Goal: Book appointment/travel/reservation

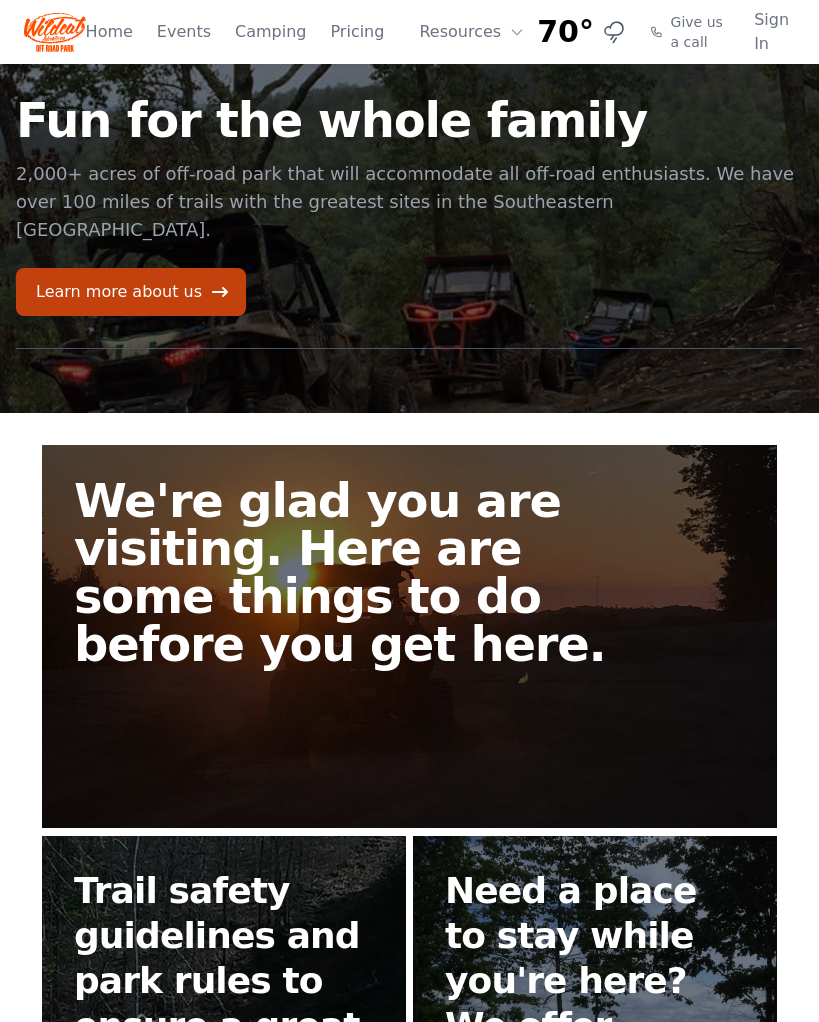
click at [509, 29] on icon at bounding box center [517, 32] width 16 height 16
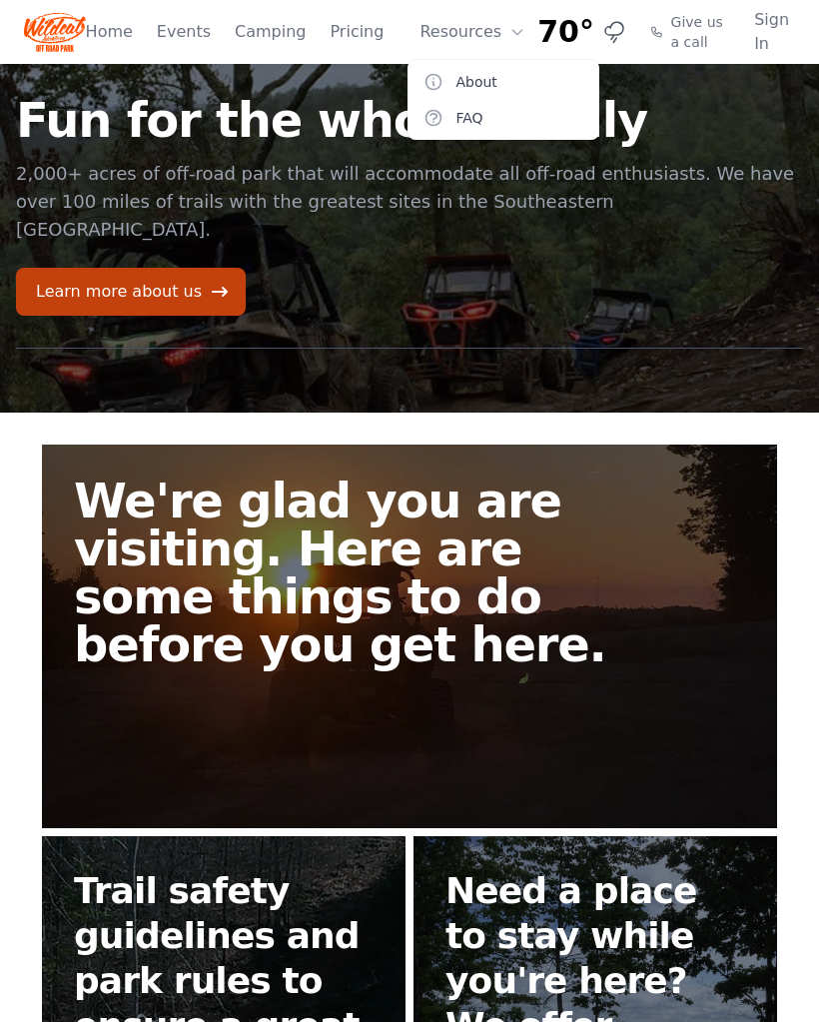
click at [355, 21] on link "Pricing" at bounding box center [357, 32] width 54 height 24
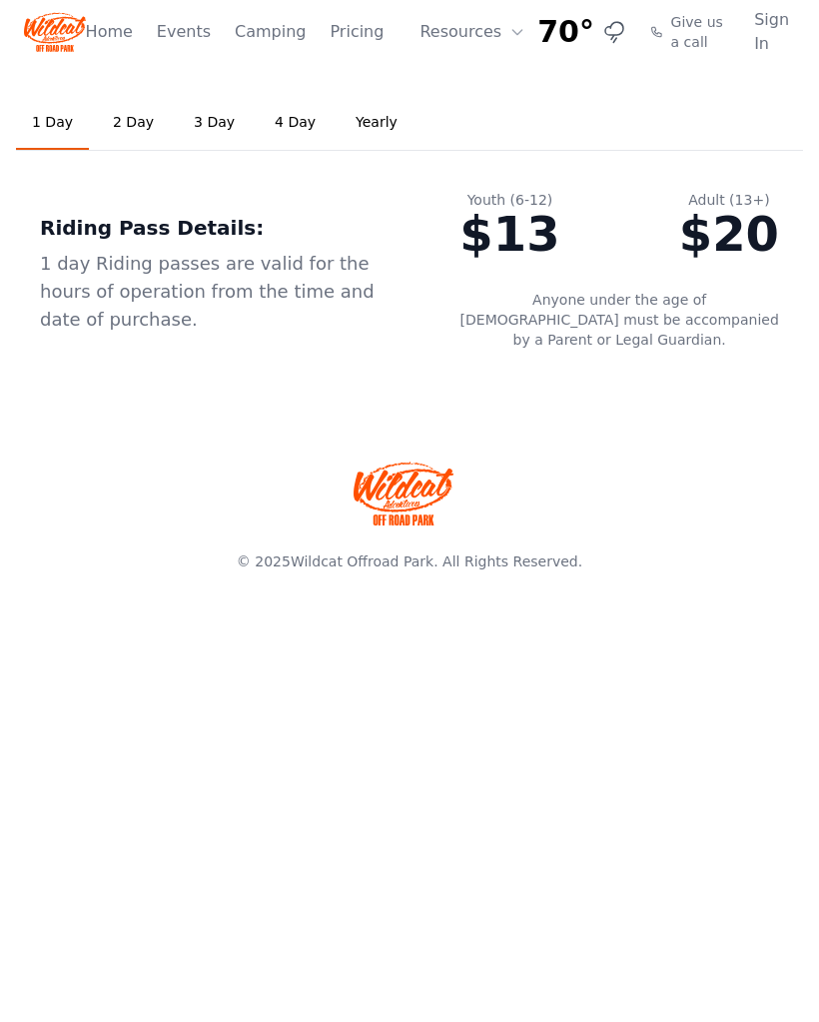
click at [209, 122] on link "3 Day" at bounding box center [214, 123] width 73 height 54
click at [276, 30] on link "Camping" at bounding box center [270, 32] width 71 height 24
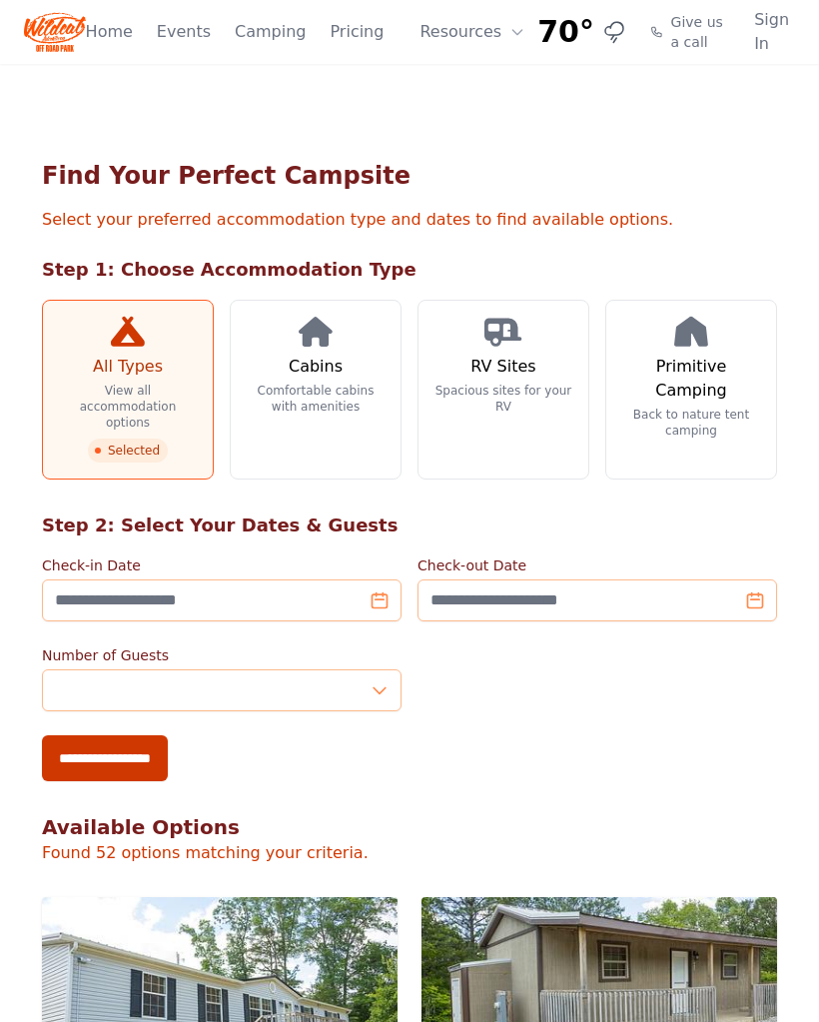
click at [331, 370] on h3 "Cabins" at bounding box center [316, 367] width 54 height 24
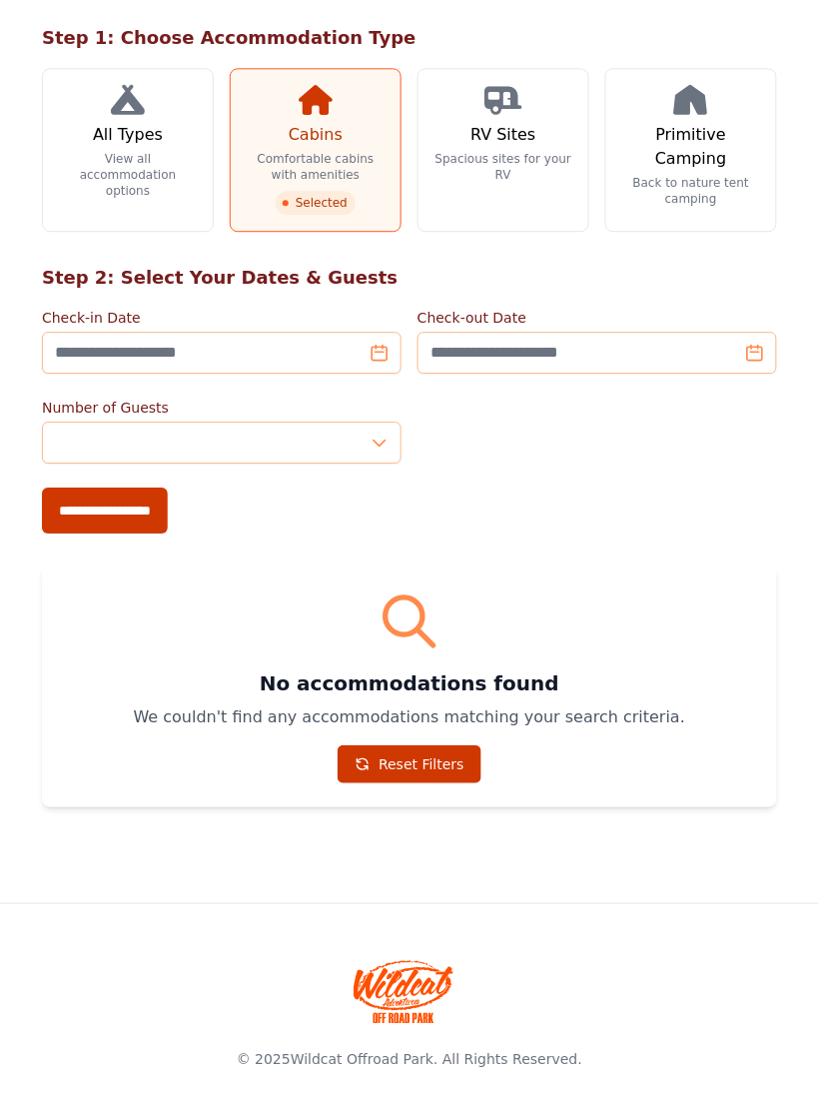
scroll to position [231, 0]
click at [147, 507] on input "**********" at bounding box center [105, 511] width 126 height 46
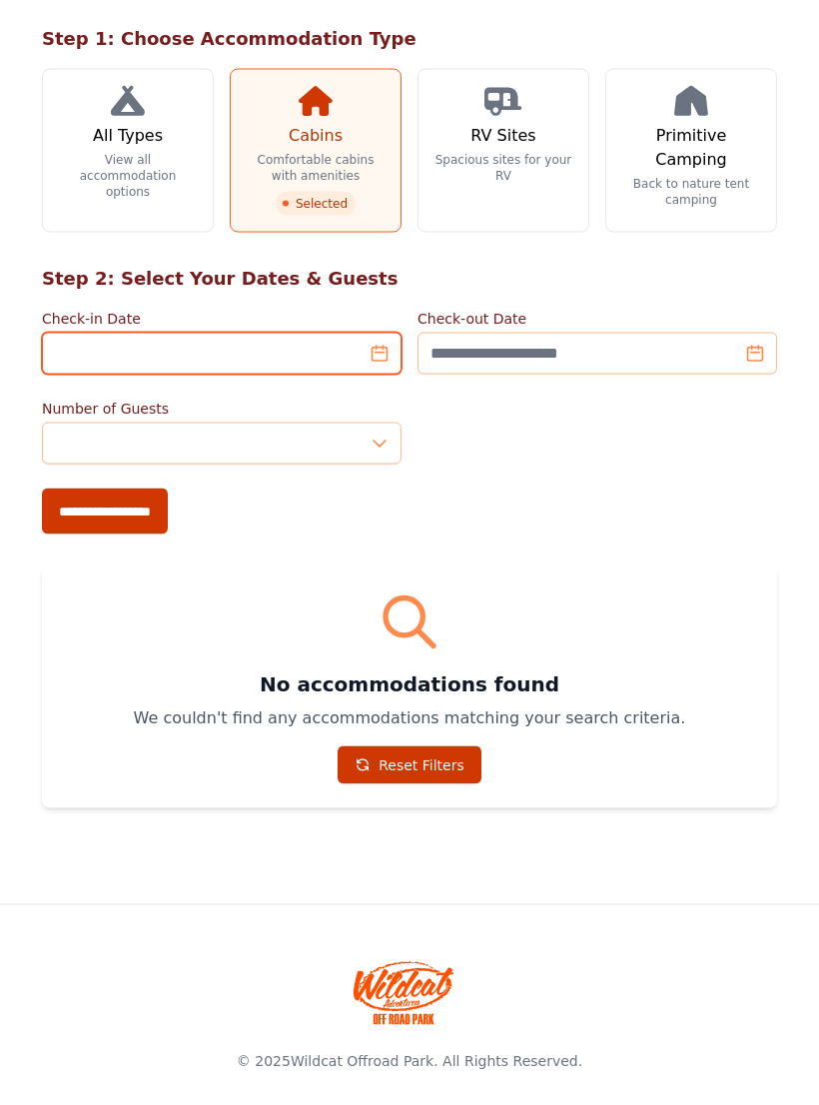
click at [388, 357] on input "Check-in Date" at bounding box center [222, 354] width 360 height 42
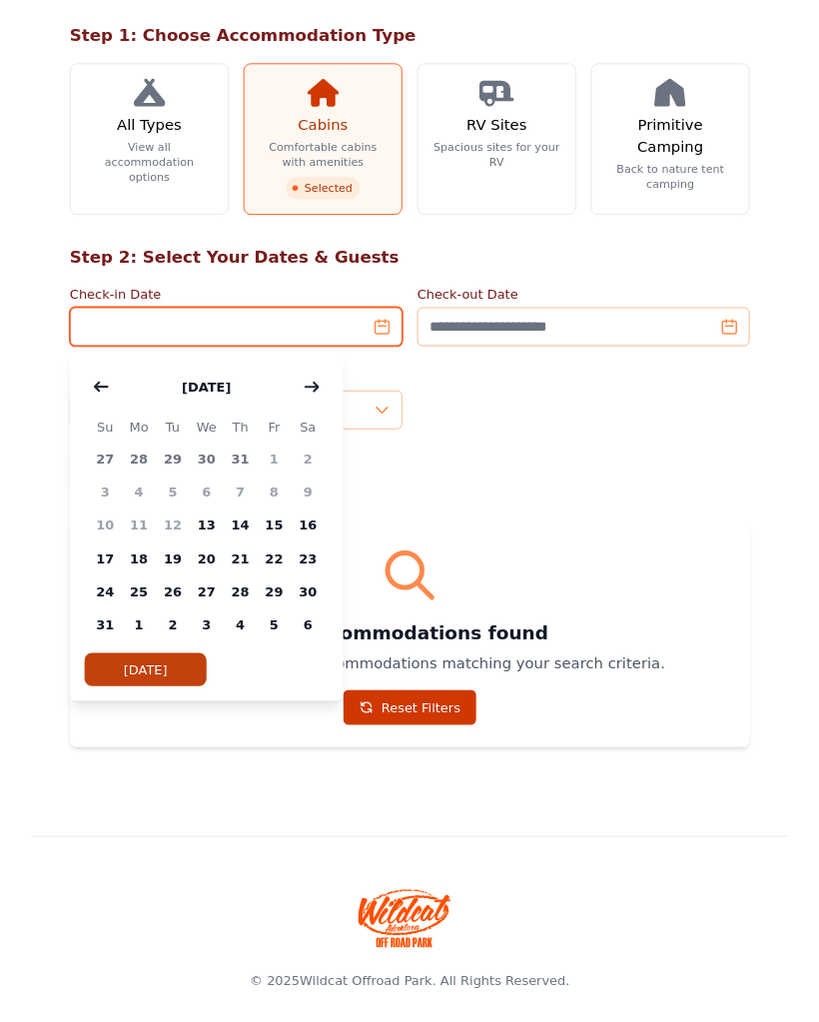
scroll to position [230, 0]
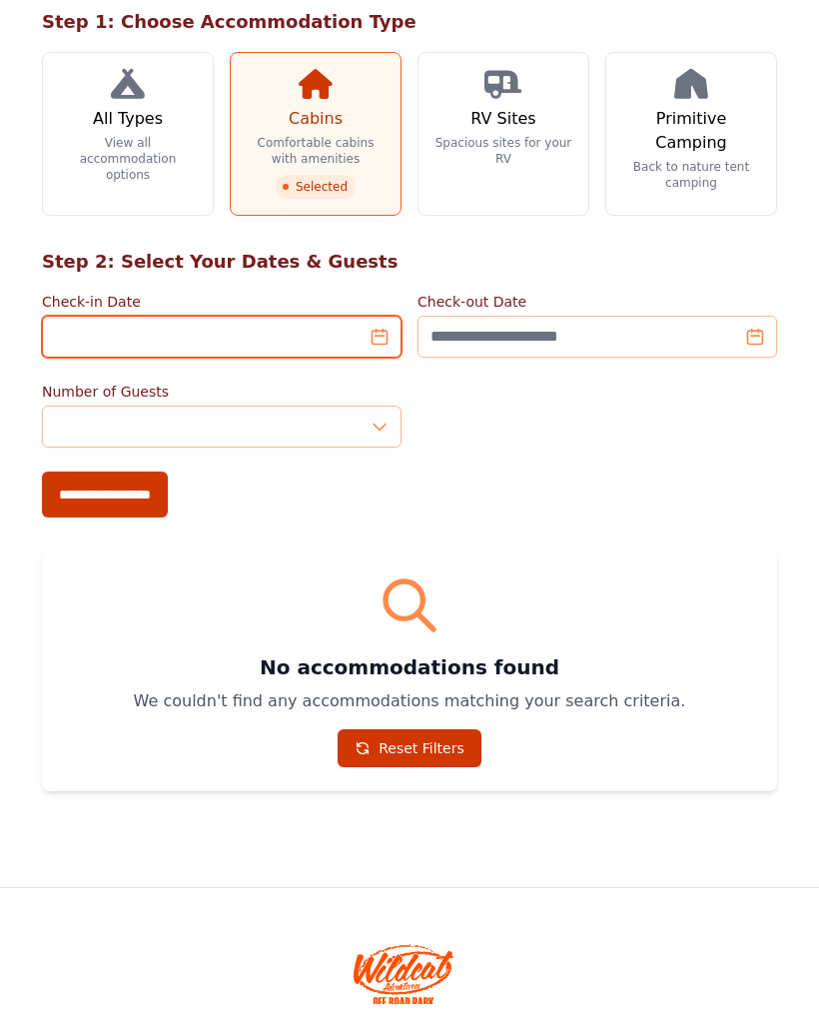
click at [385, 336] on input "Check-in Date" at bounding box center [222, 355] width 360 height 42
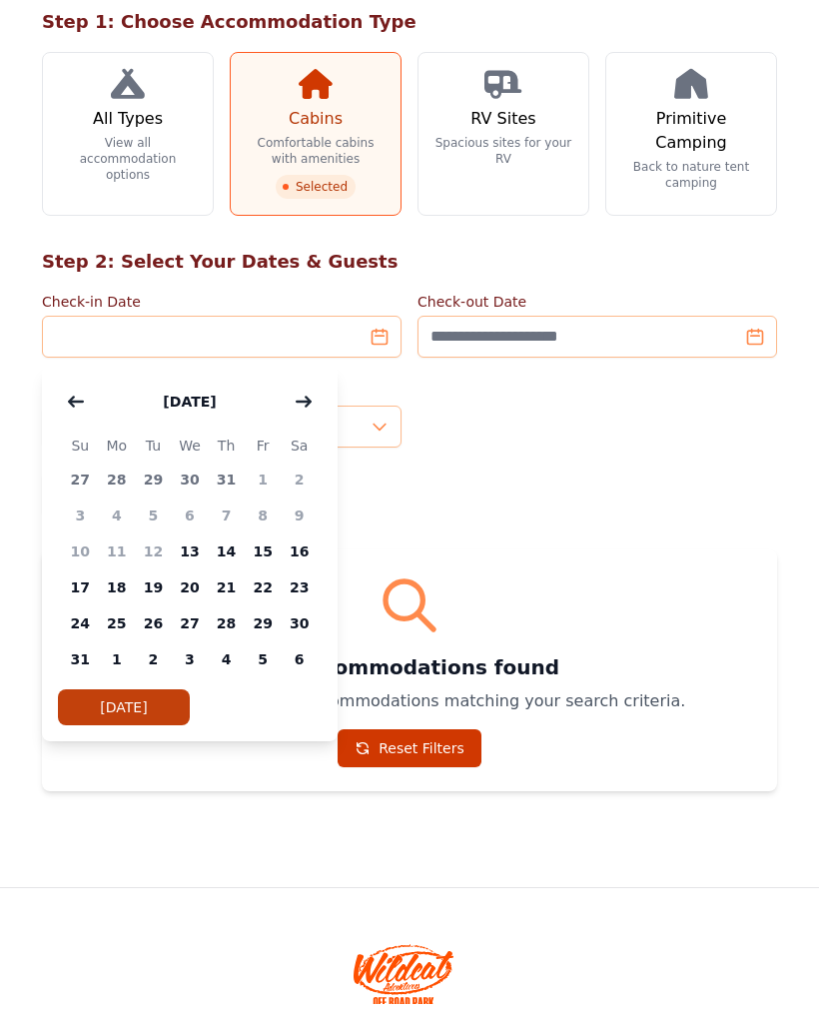
click at [316, 404] on button "button" at bounding box center [304, 420] width 36 height 40
click at [319, 400] on button "button" at bounding box center [304, 420] width 36 height 40
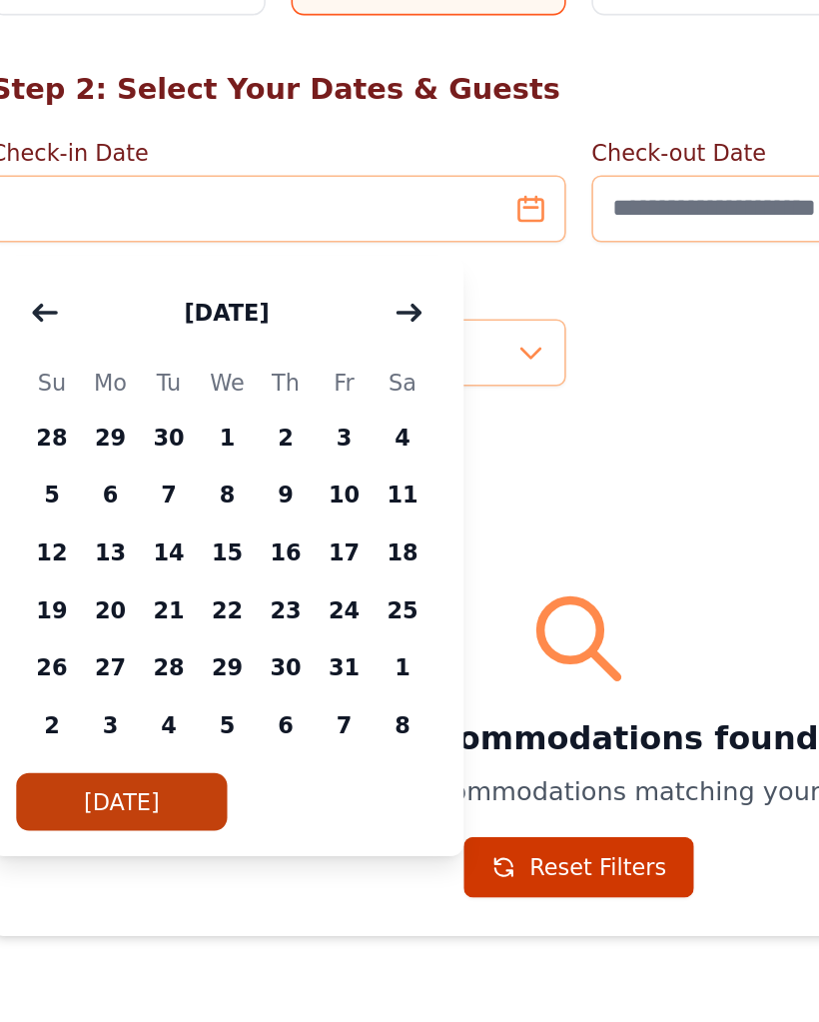
click at [296, 412] on icon "button" at bounding box center [304, 420] width 16 height 16
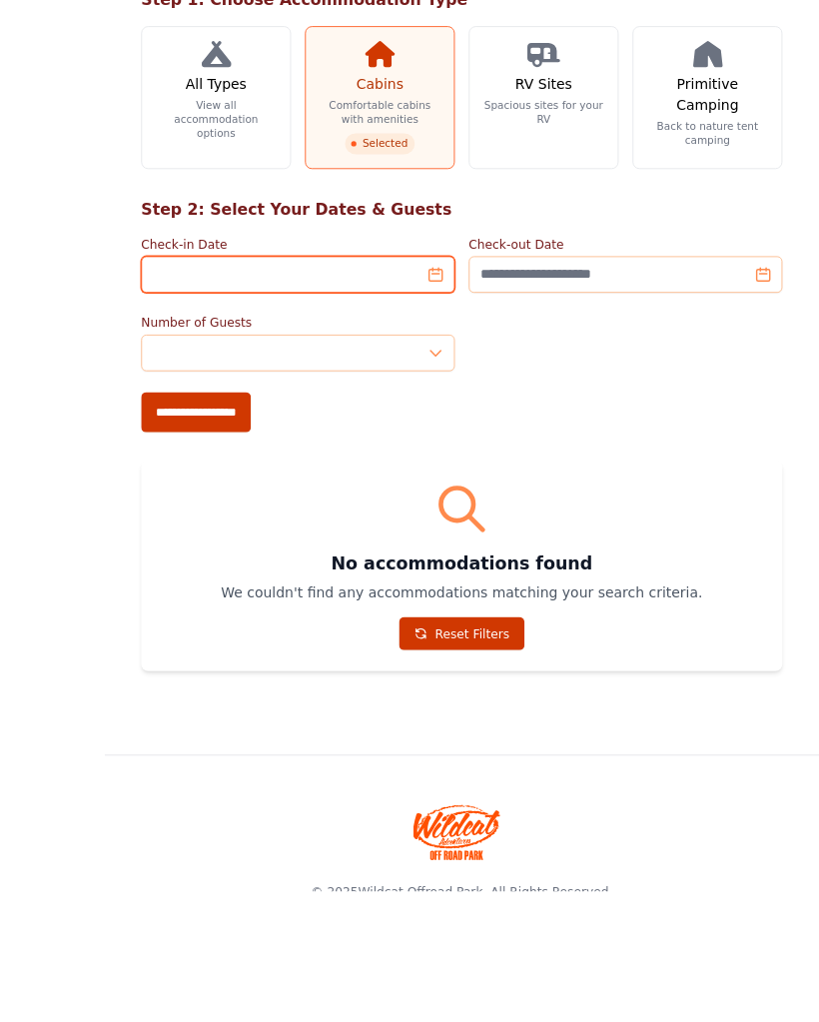
scroll to position [258, 0]
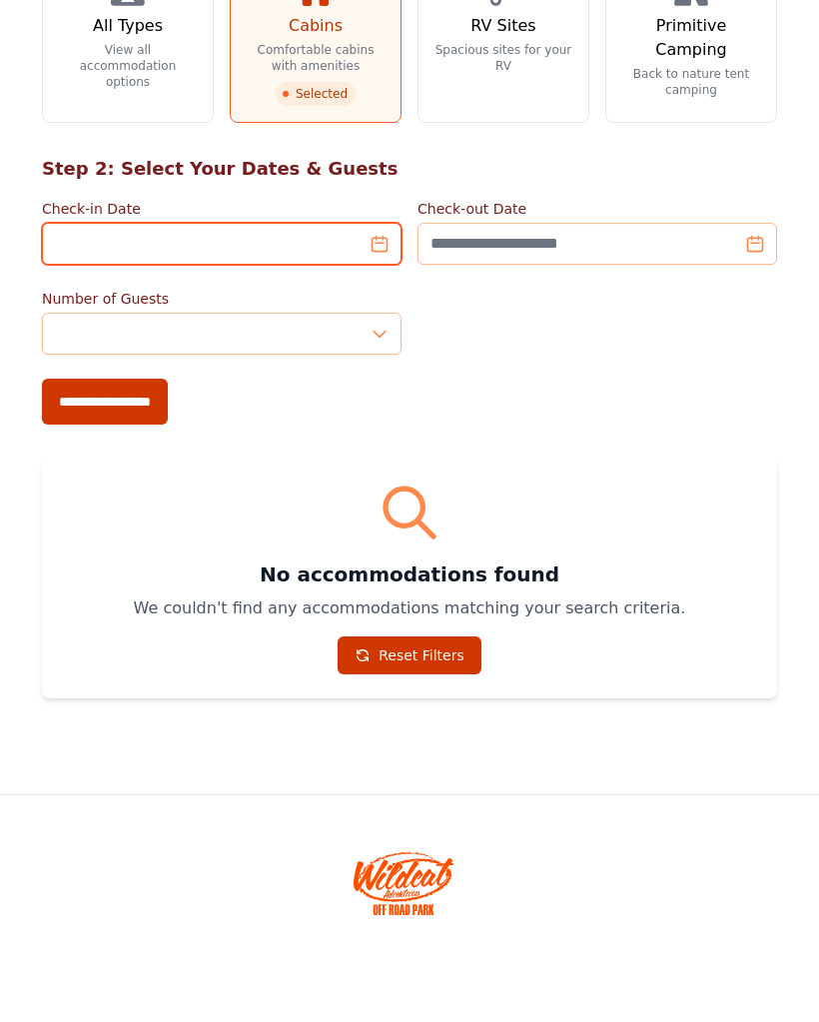
click at [399, 306] on input "Check-in Date" at bounding box center [222, 327] width 360 height 42
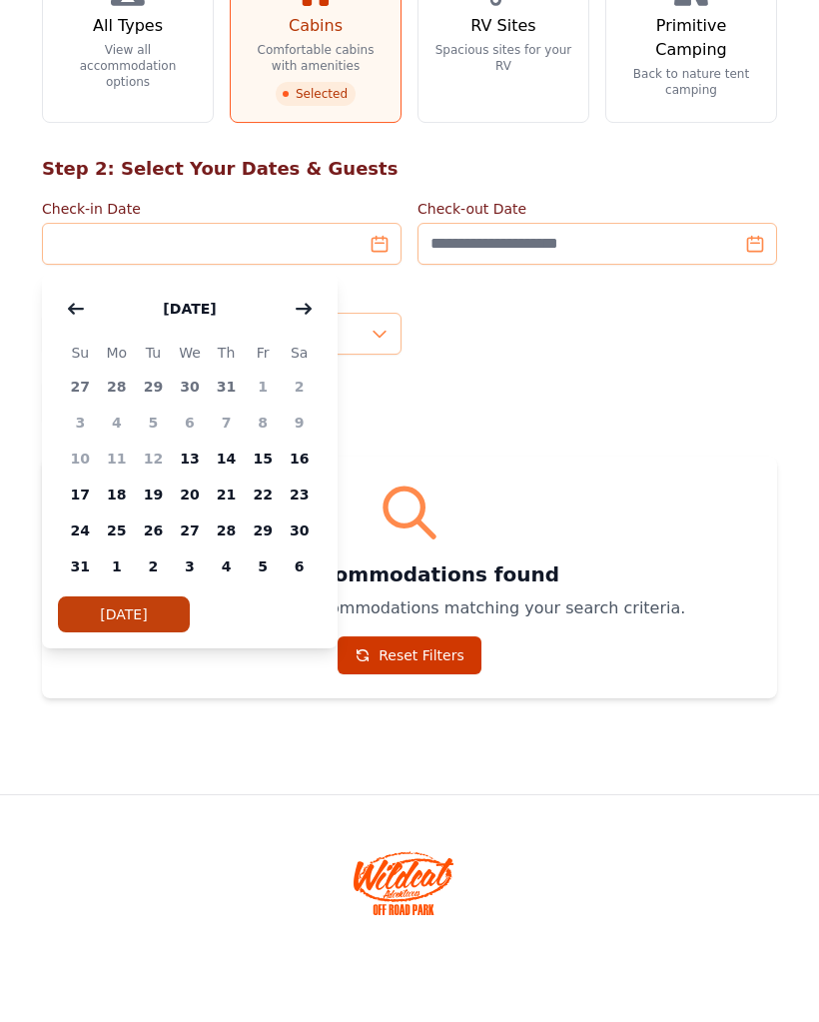
click at [318, 372] on button "button" at bounding box center [304, 392] width 36 height 40
click at [320, 372] on button "button" at bounding box center [304, 392] width 36 height 40
click at [310, 595] on span "29" at bounding box center [299, 613] width 37 height 36
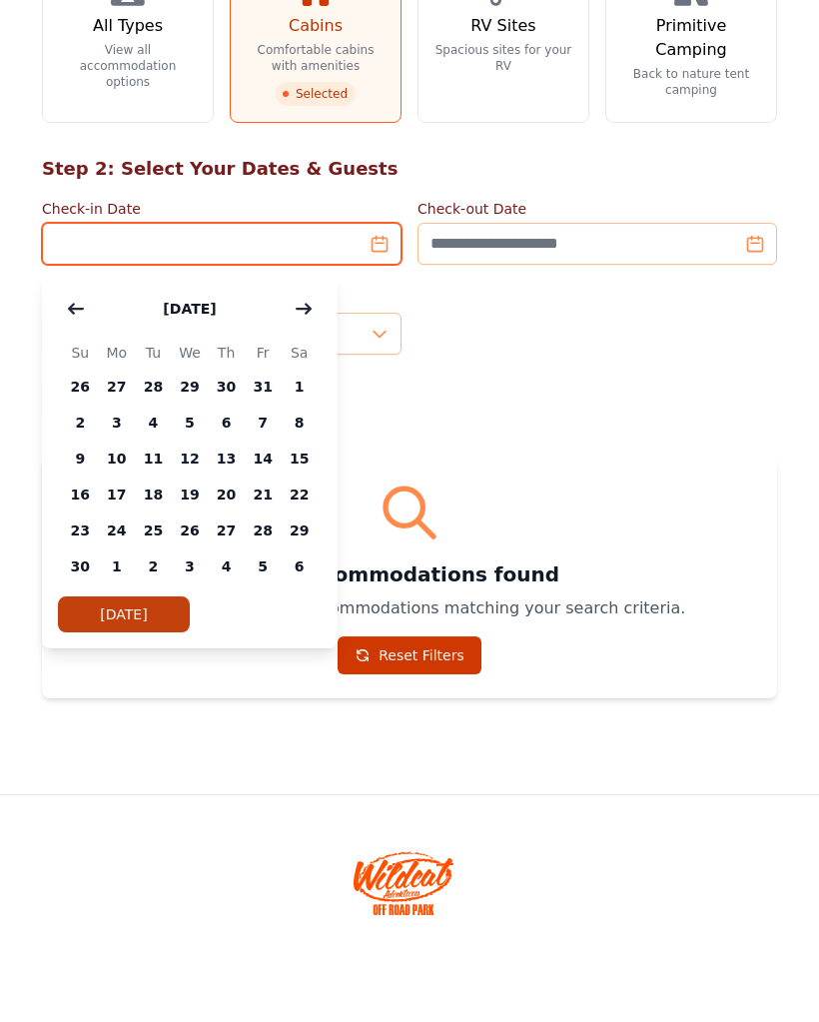
type input "**********"
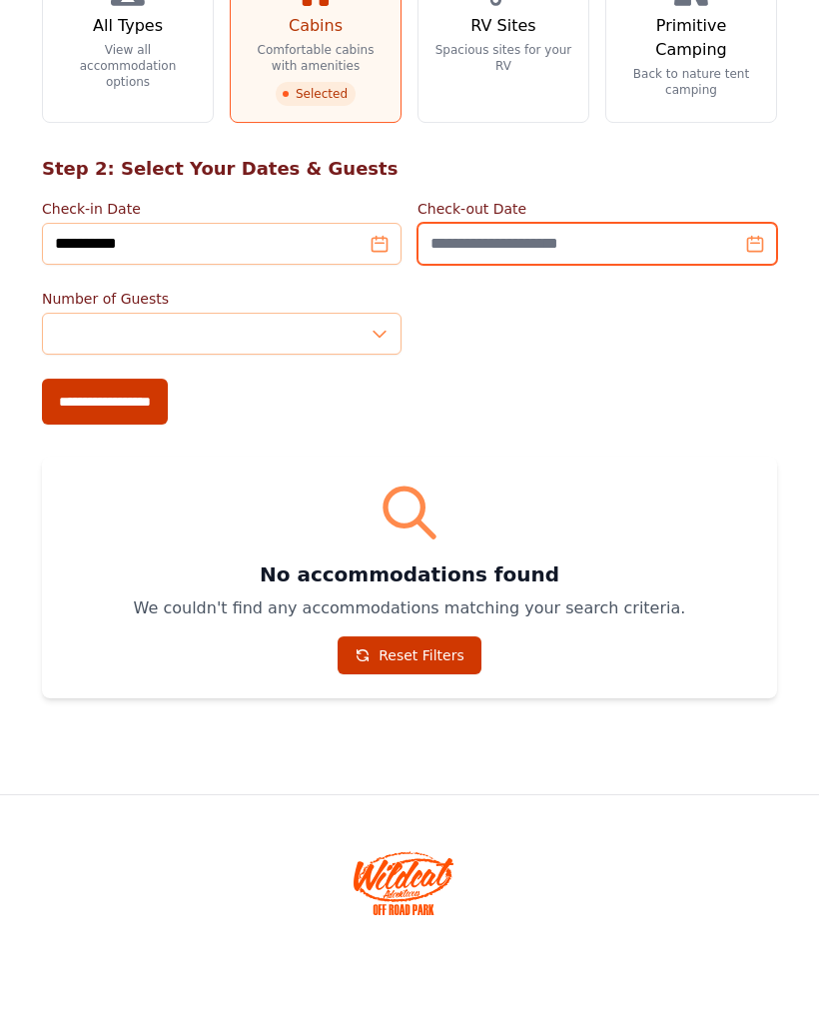
click at [766, 306] on input "Check-out Date" at bounding box center [598, 327] width 360 height 42
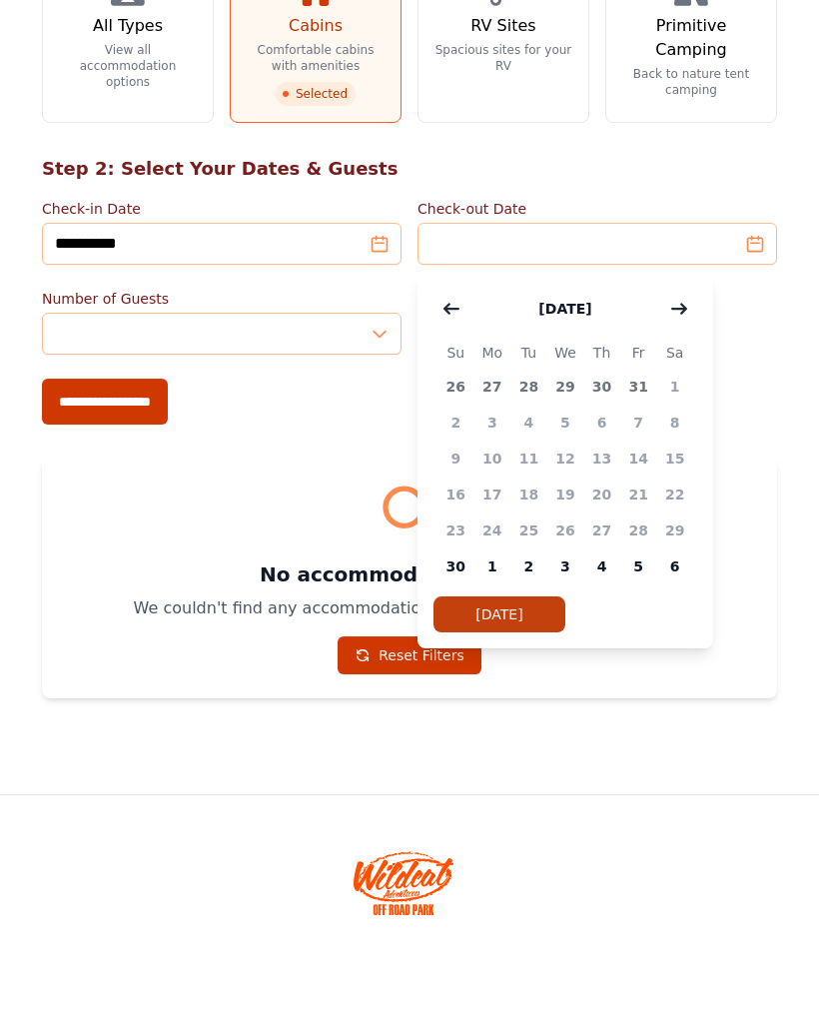
click at [534, 631] on span "2" at bounding box center [528, 649] width 37 height 36
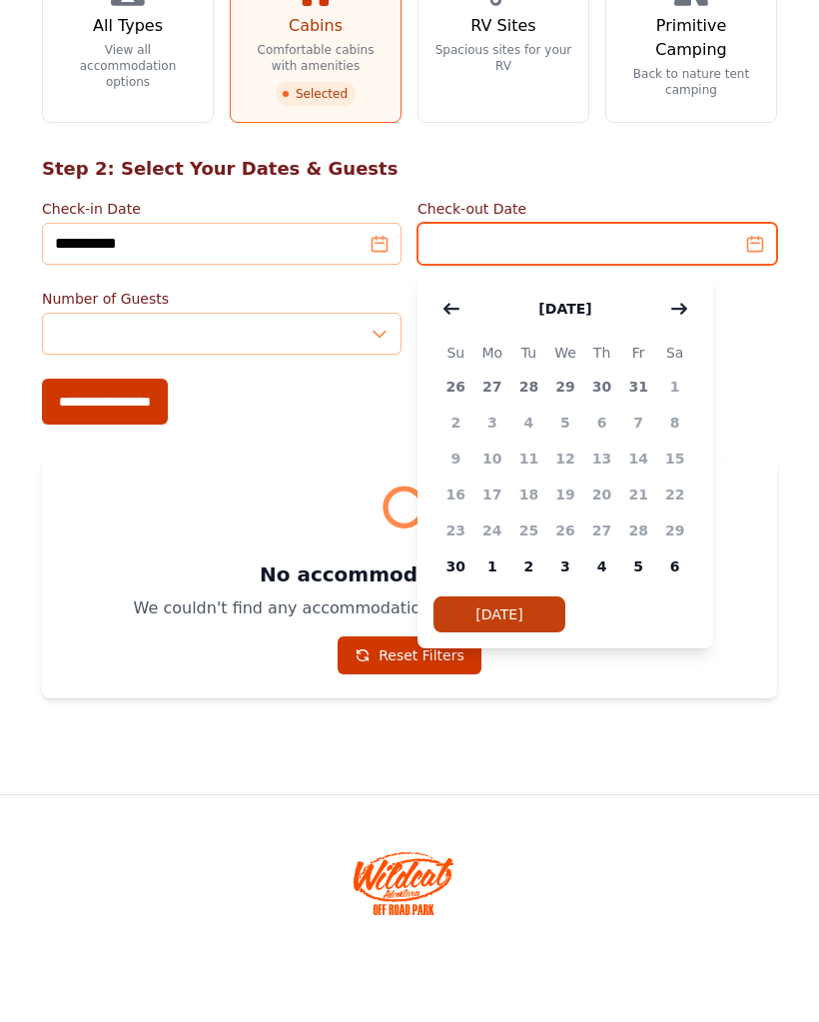
type input "**********"
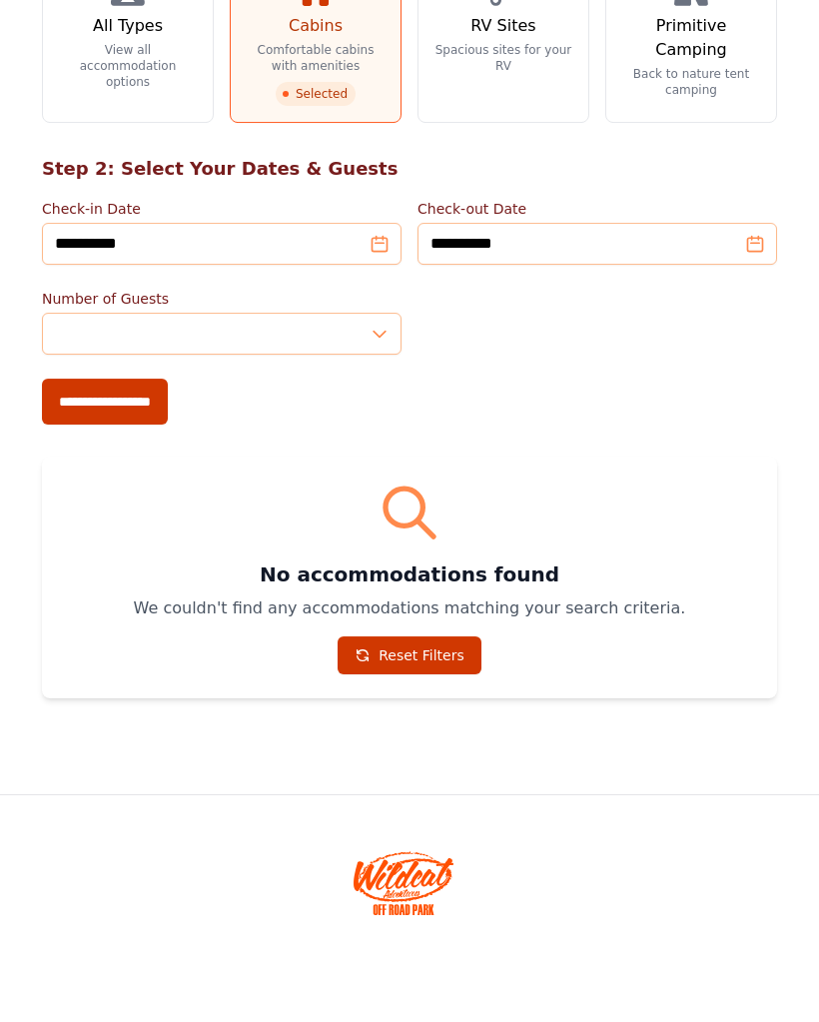
click at [161, 461] on input "**********" at bounding box center [105, 484] width 126 height 46
type input "**********"
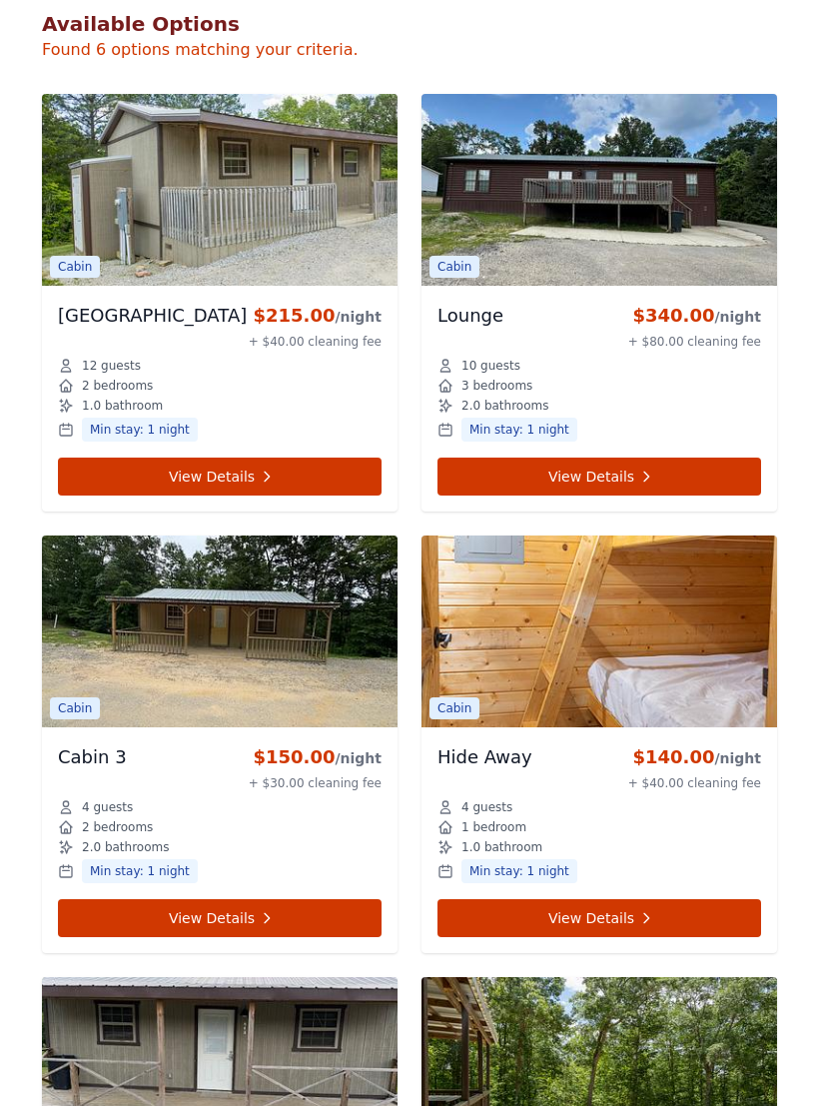
scroll to position [879, 0]
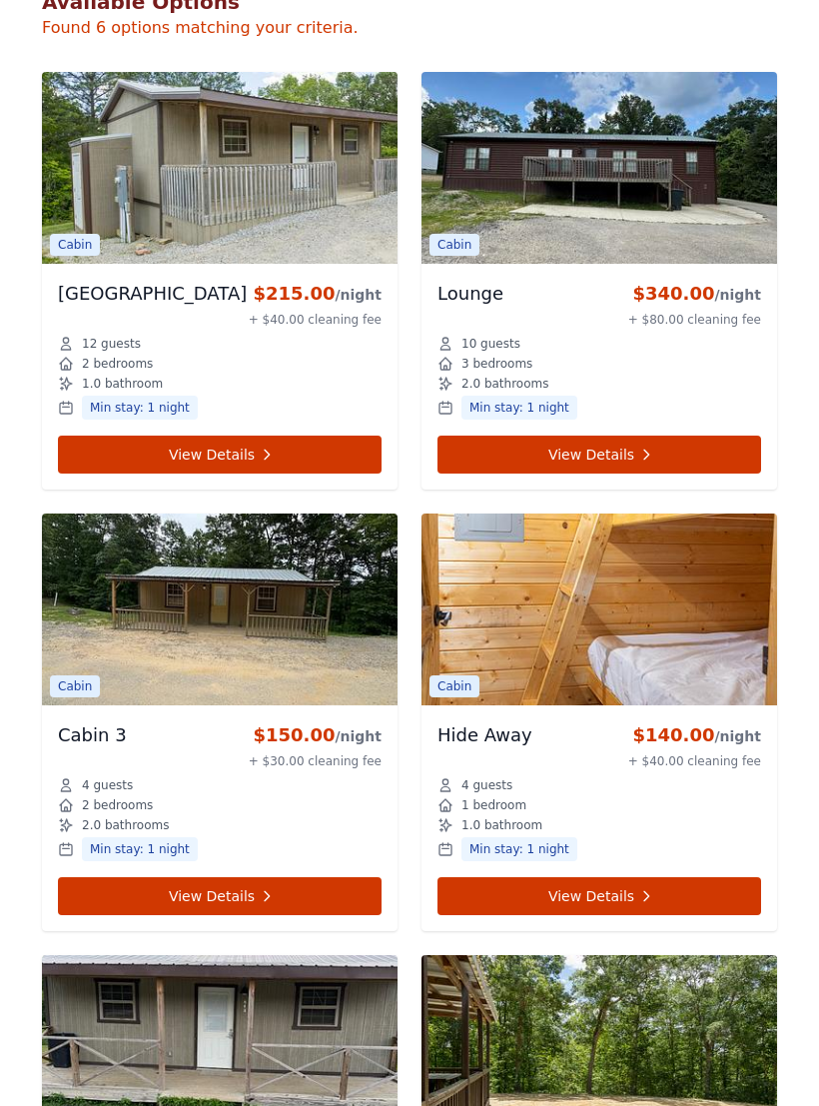
click at [276, 910] on link "View Details" at bounding box center [220, 896] width 324 height 38
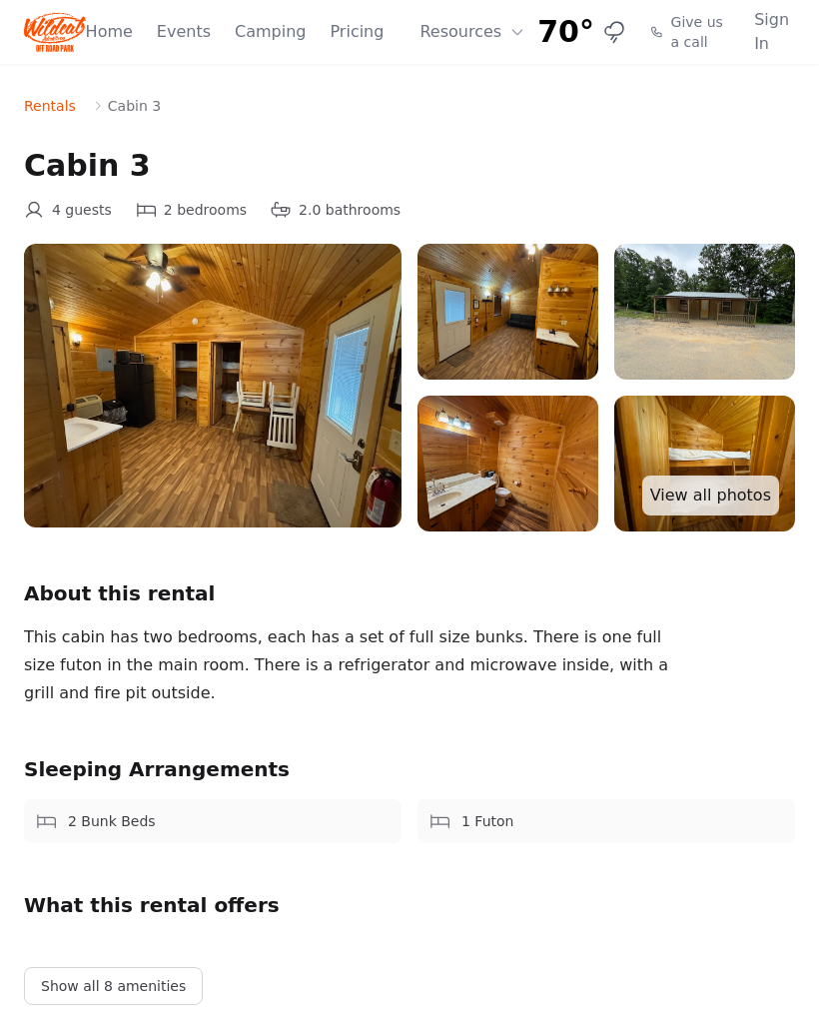
click at [731, 493] on link "View all photos" at bounding box center [710, 495] width 137 height 40
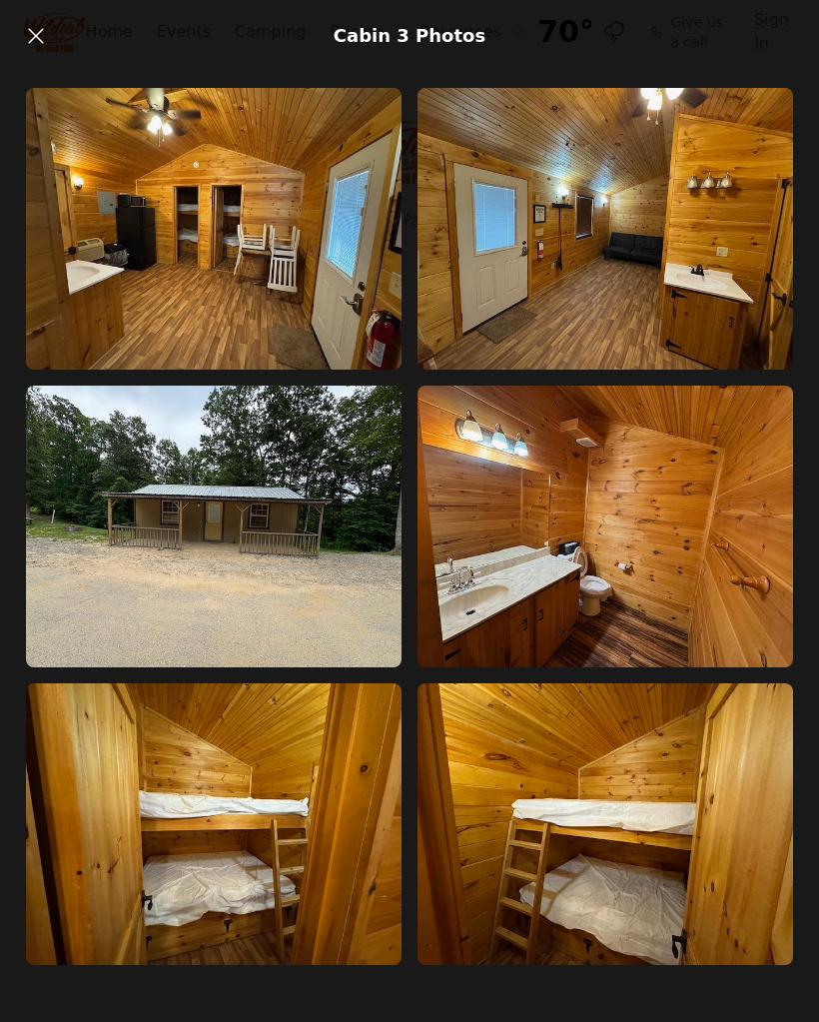
click at [33, 42] on icon at bounding box center [36, 36] width 24 height 24
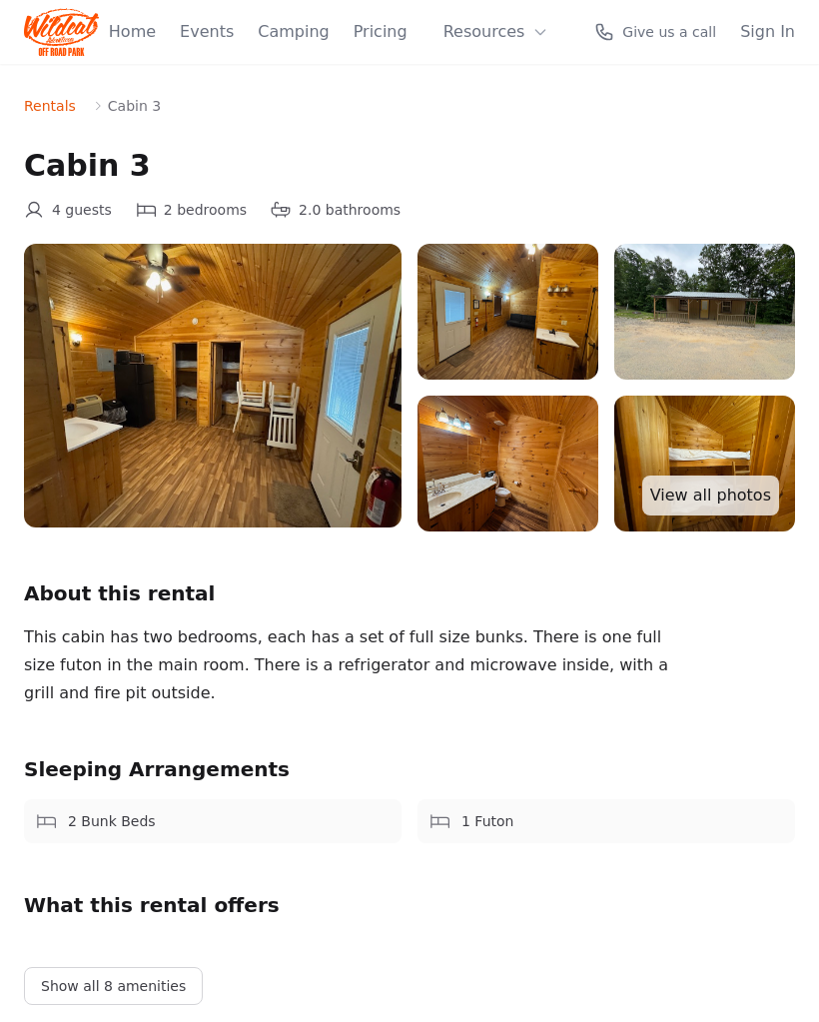
click at [40, 37] on img at bounding box center [61, 32] width 75 height 48
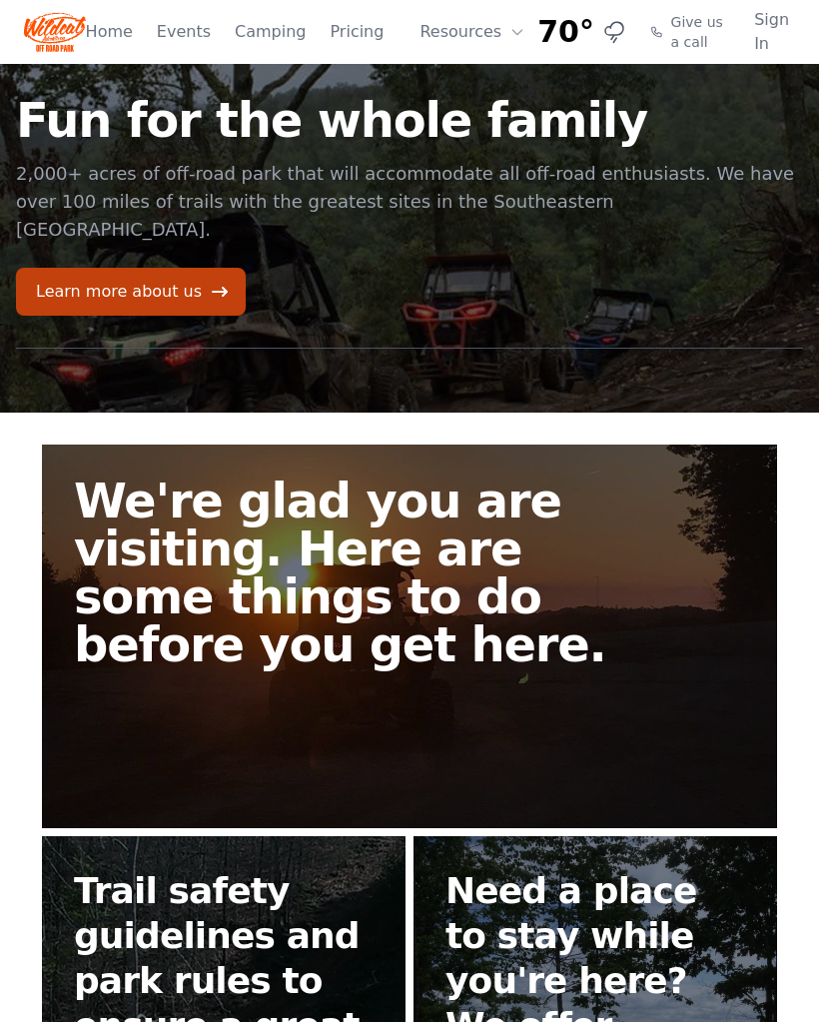
click at [119, 32] on link "Home" at bounding box center [109, 32] width 47 height 24
click at [105, 33] on link "Home" at bounding box center [109, 32] width 47 height 24
click at [493, 20] on button "Resources" at bounding box center [473, 32] width 130 height 40
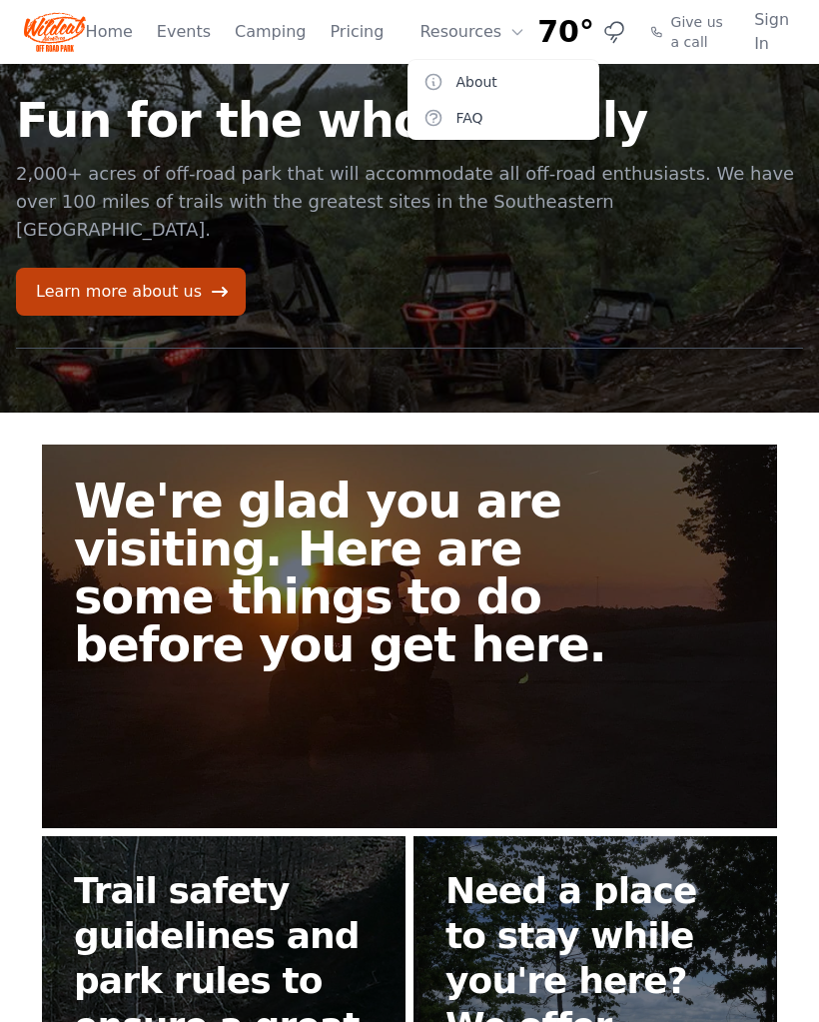
click at [472, 117] on link "FAQ" at bounding box center [504, 118] width 192 height 36
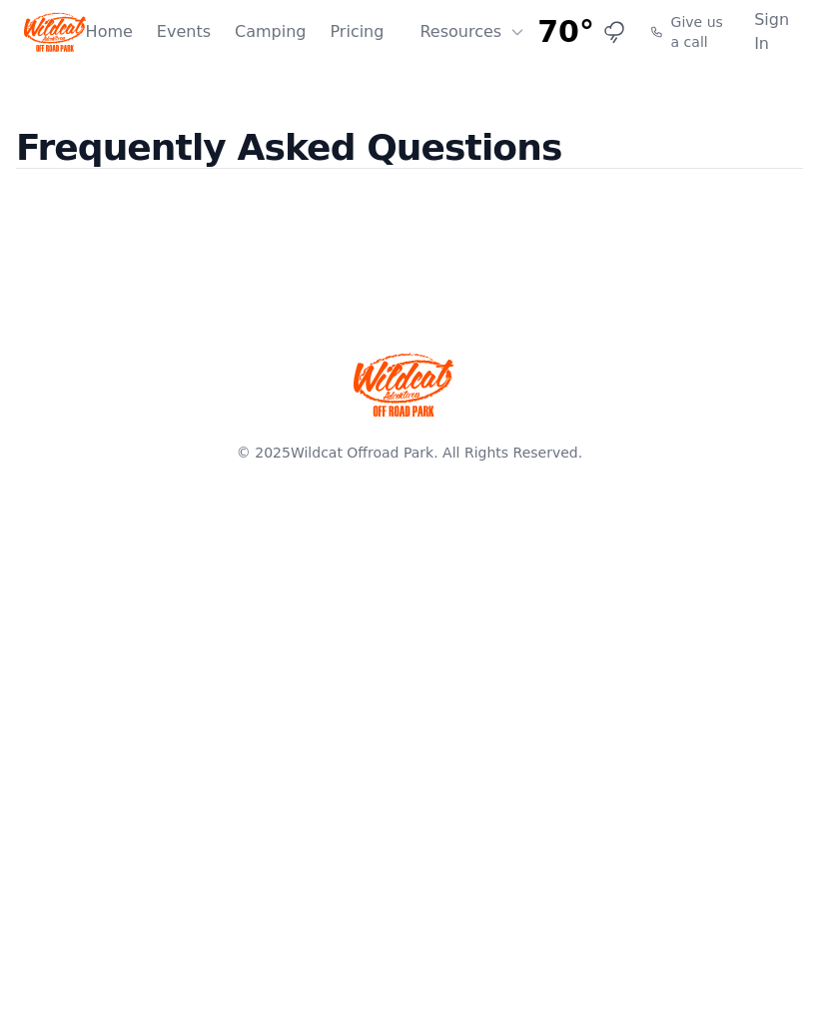
click at [407, 152] on h2 "Frequently Asked Questions" at bounding box center [409, 164] width 787 height 73
click at [130, 34] on link "Home" at bounding box center [109, 32] width 47 height 24
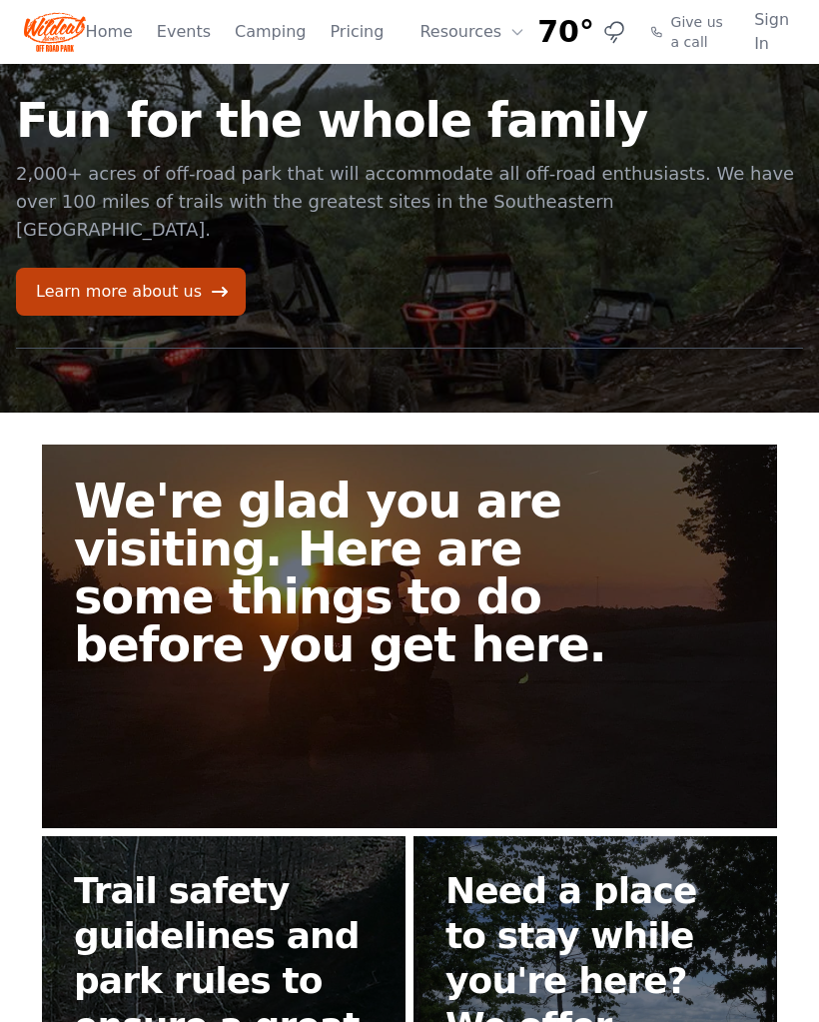
click at [72, 30] on img at bounding box center [55, 32] width 62 height 48
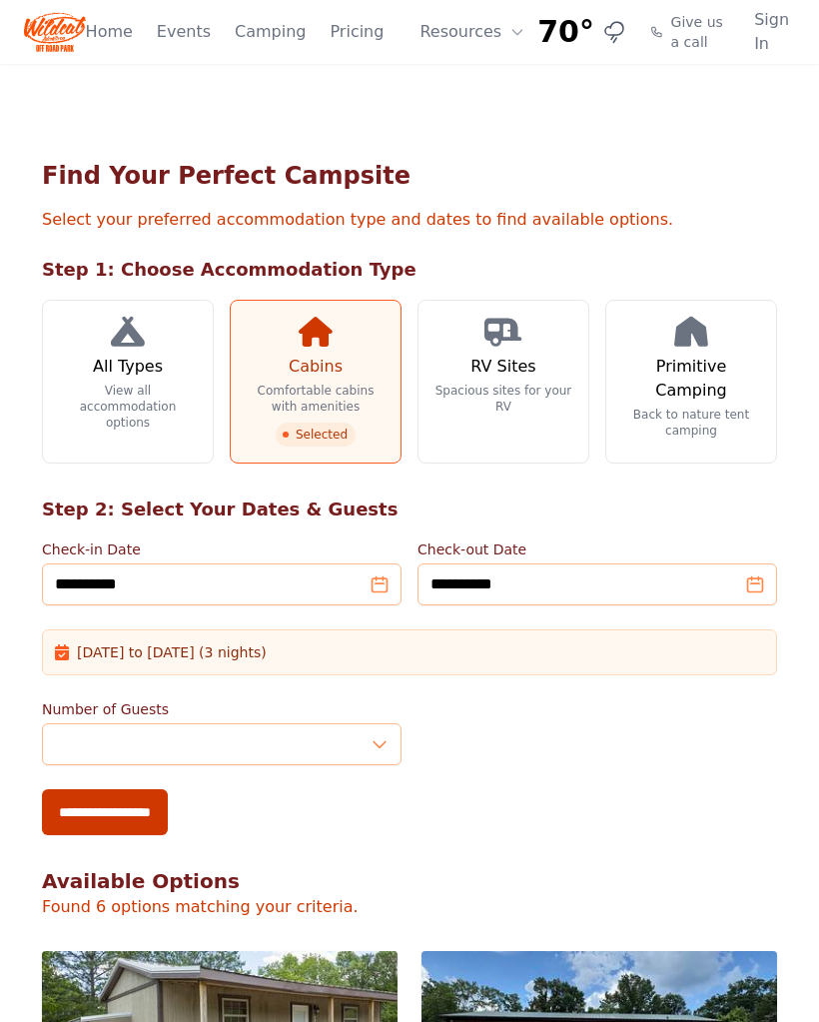
scroll to position [878, 0]
